Goal: Find specific page/section: Find specific page/section

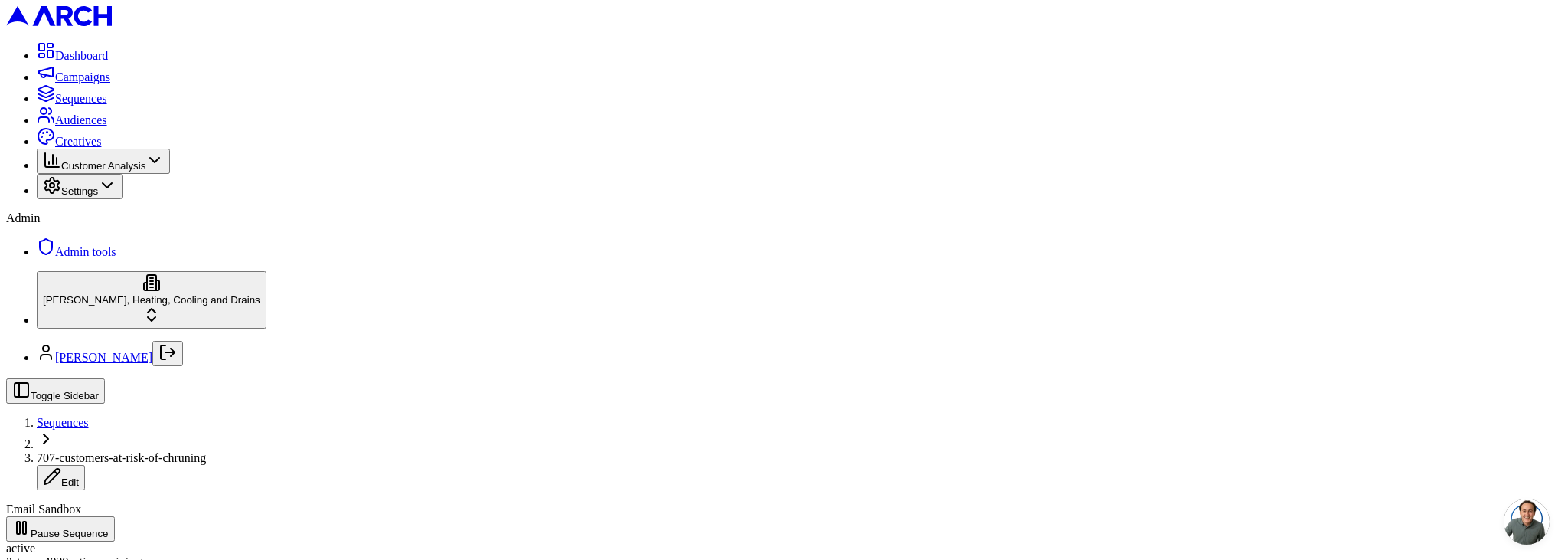
scroll to position [157, 0]
drag, startPoint x: 449, startPoint y: 373, endPoint x: 281, endPoint y: 378, distance: 168.1
drag, startPoint x: 257, startPoint y: 371, endPoint x: 416, endPoint y: 403, distance: 162.2
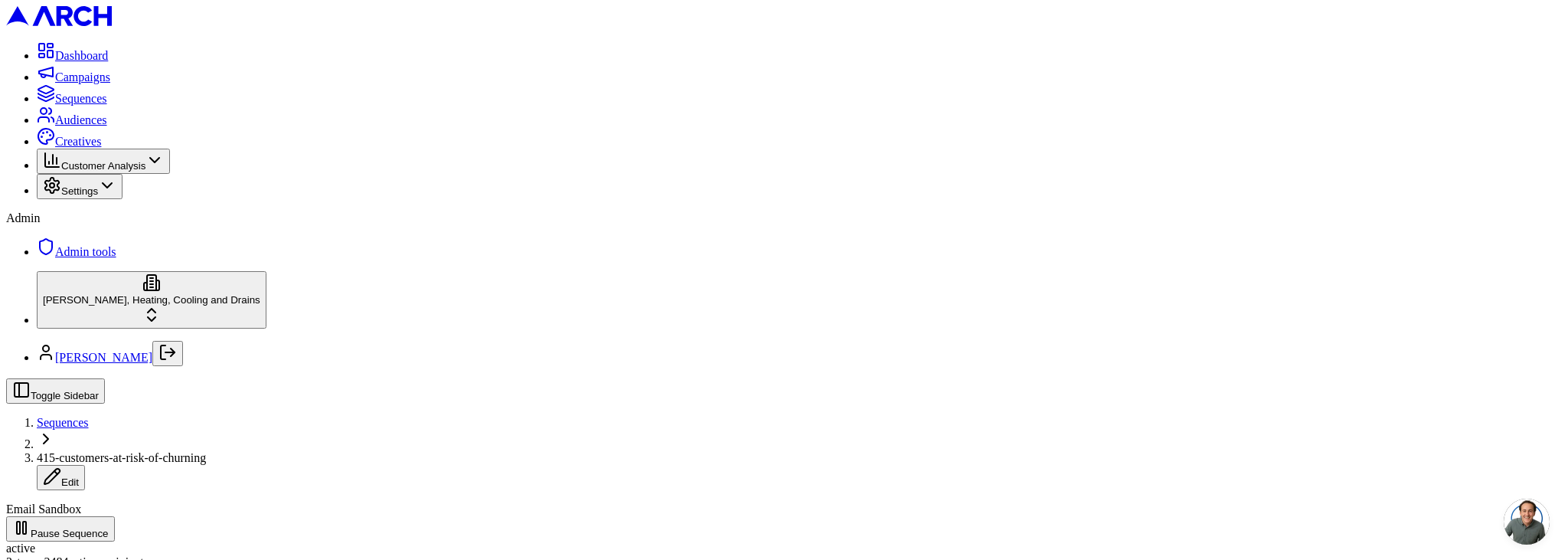
type input "sn"
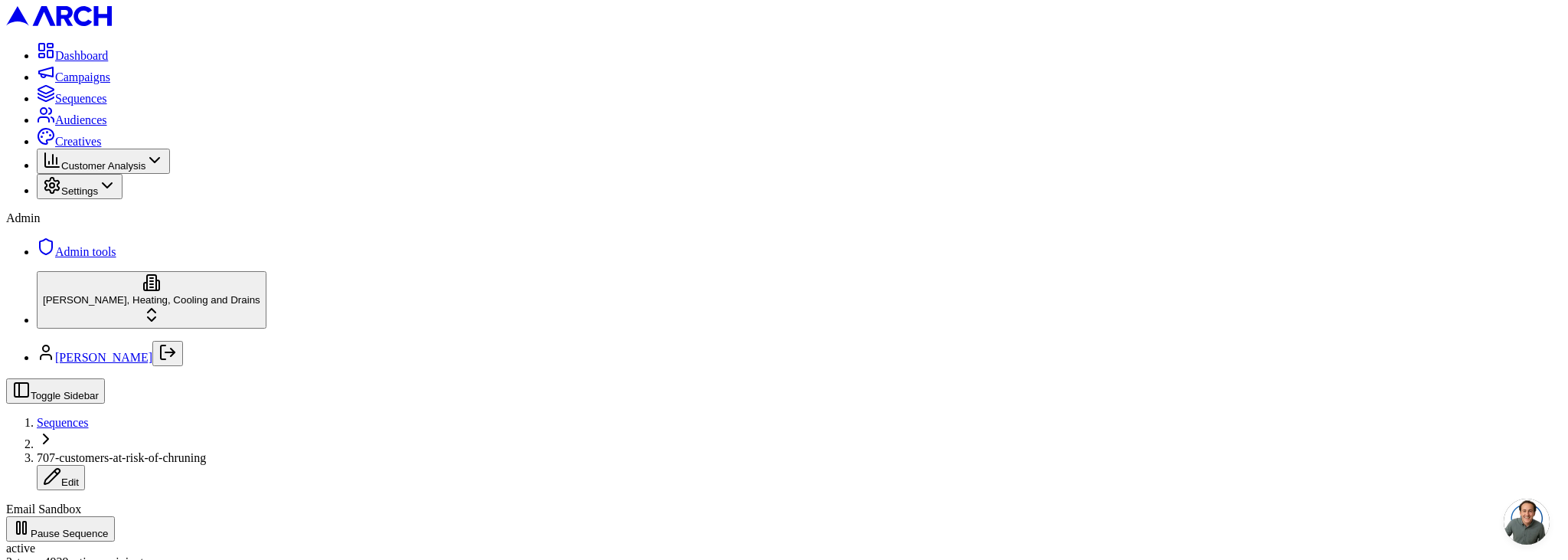
scroll to position [122, 0]
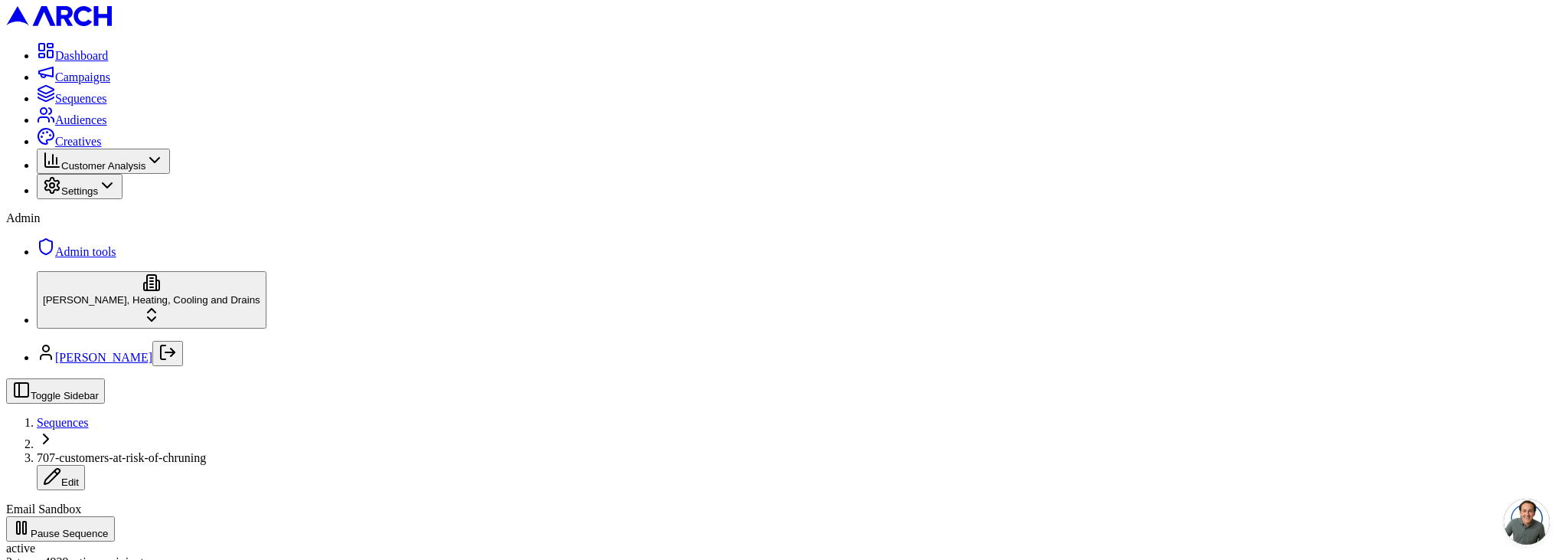
drag, startPoint x: 253, startPoint y: 265, endPoint x: 301, endPoint y: 263, distance: 48.0
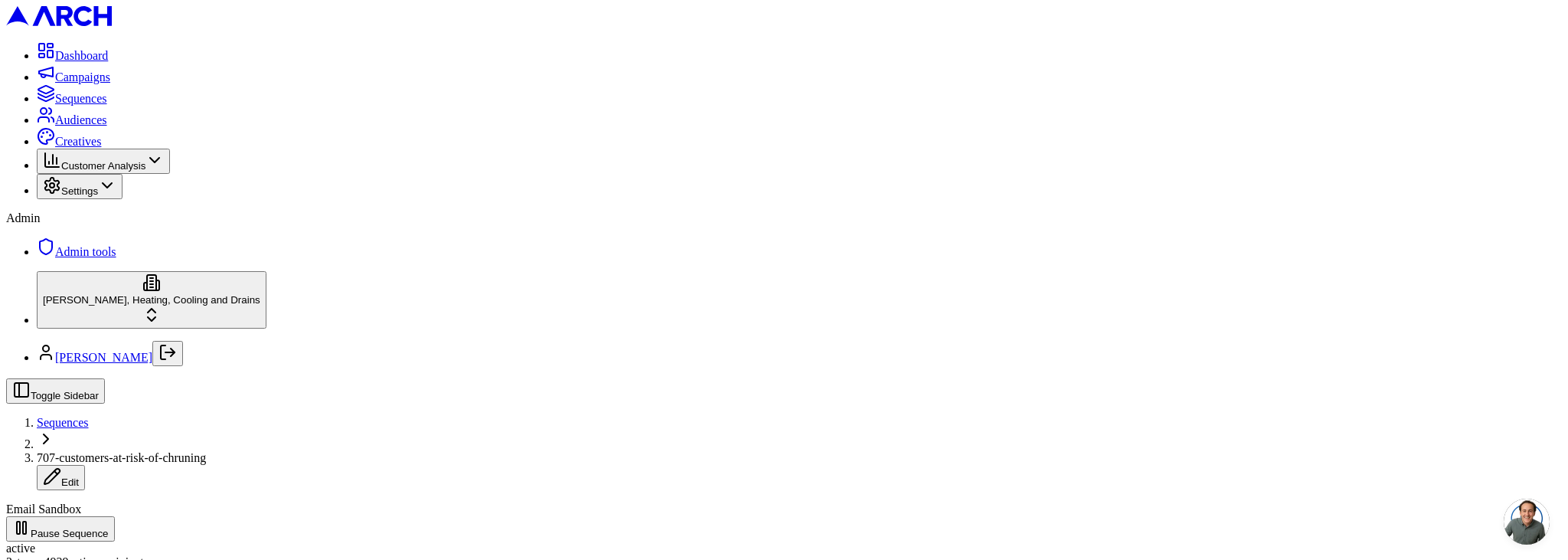
copy span "With activity"
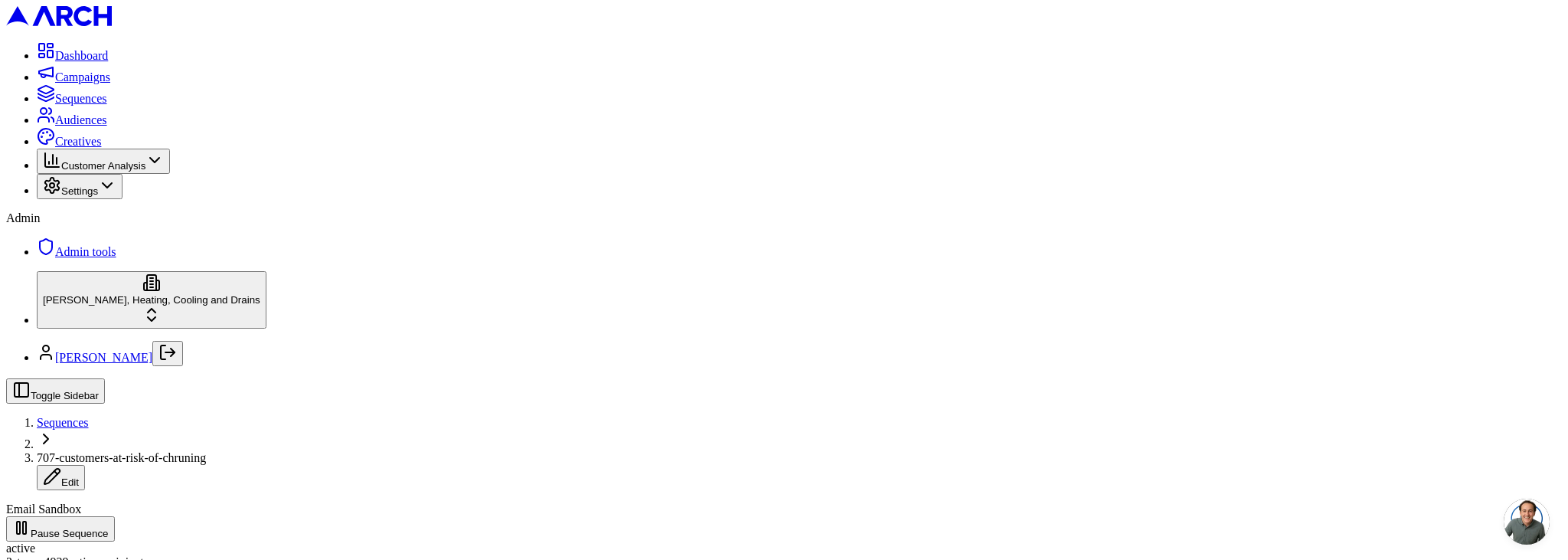
type input "vallejo"
